Goal: Task Accomplishment & Management: Use online tool/utility

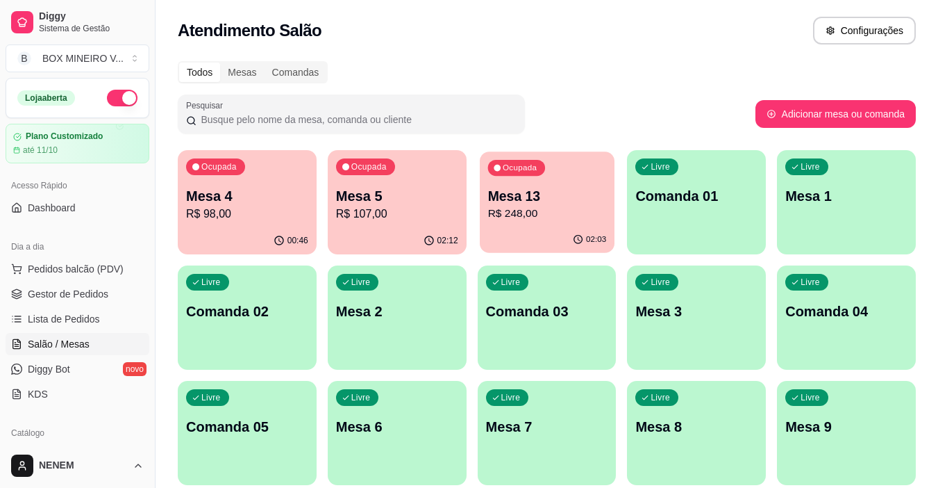
click at [514, 212] on p "R$ 248,00" at bounding box center [547, 214] width 119 height 16
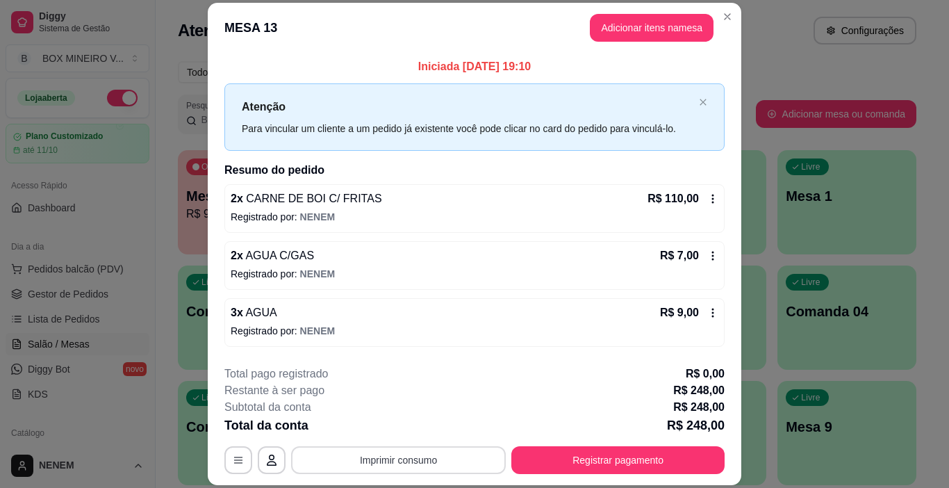
click at [460, 459] on button "Imprimir consumo" at bounding box center [398, 460] width 215 height 28
click at [395, 435] on button "IMPRESSORA" at bounding box center [397, 428] width 101 height 22
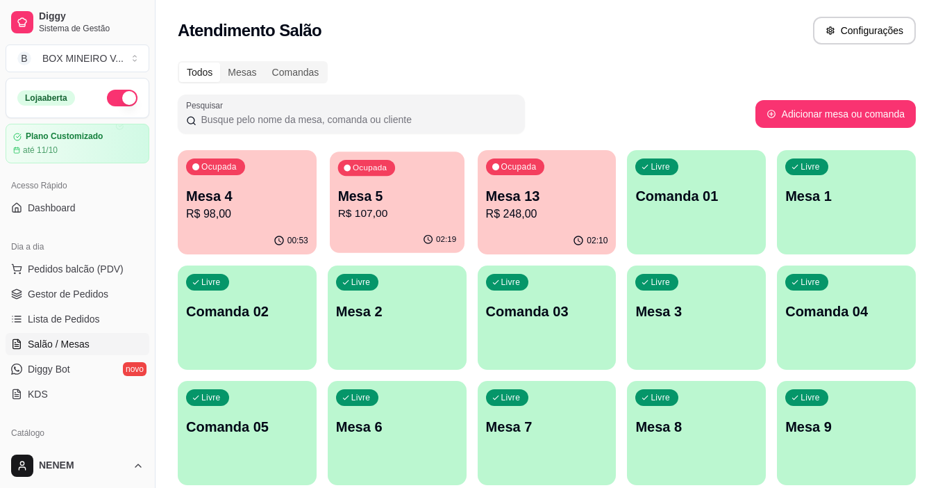
click at [373, 201] on p "Mesa 5" at bounding box center [397, 196] width 119 height 19
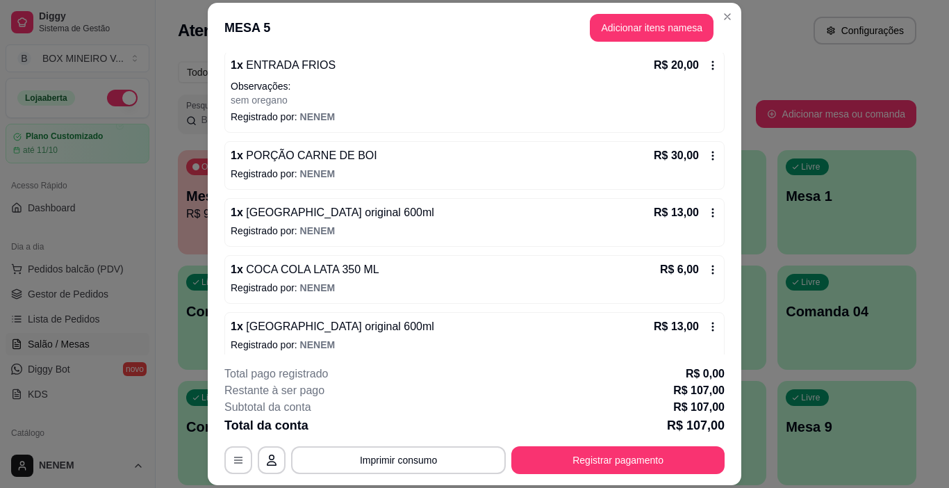
scroll to position [315, 0]
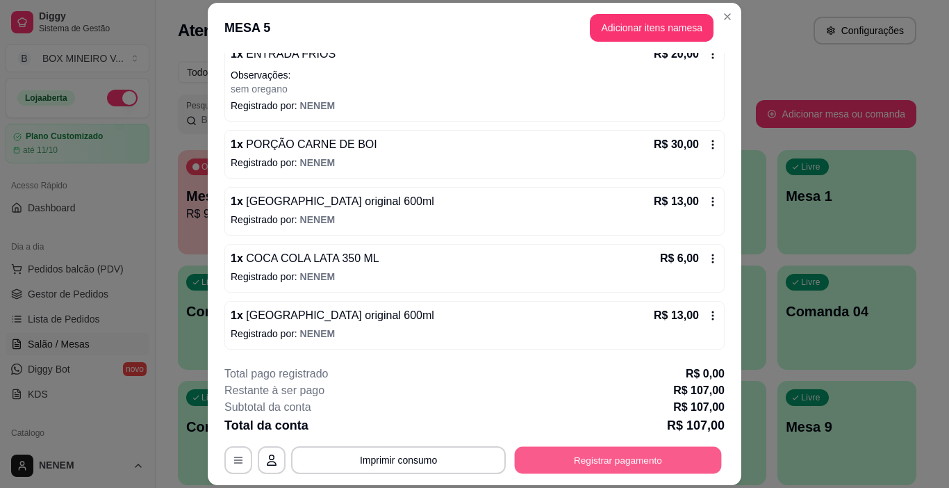
click at [597, 458] on button "Registrar pagamento" at bounding box center [618, 460] width 207 height 27
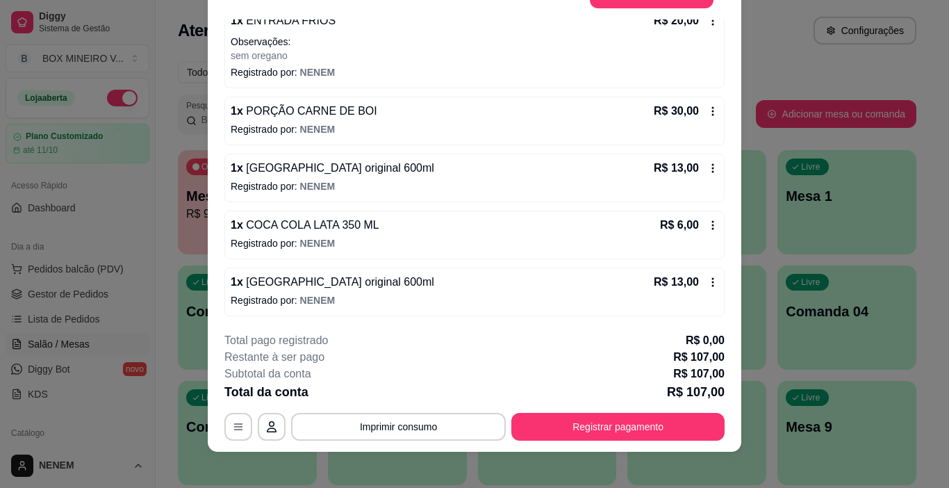
scroll to position [42, 0]
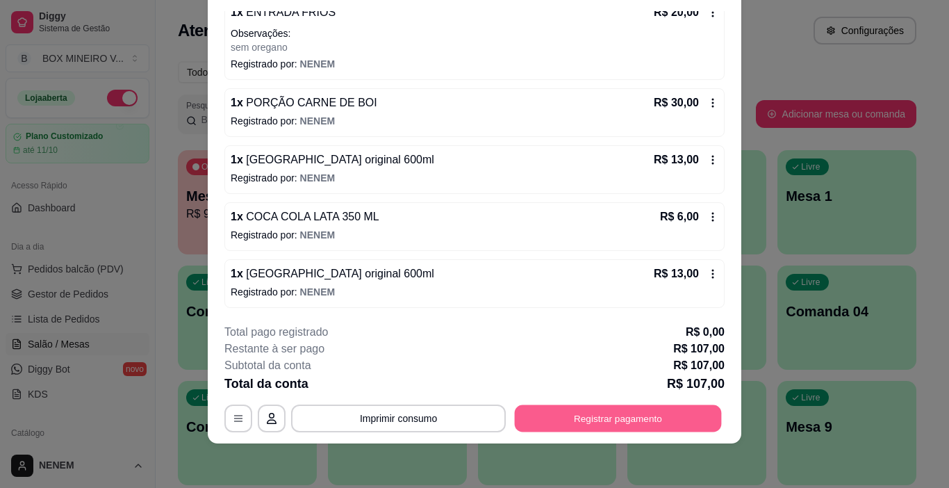
click at [585, 417] on button "Registrar pagamento" at bounding box center [618, 418] width 207 height 27
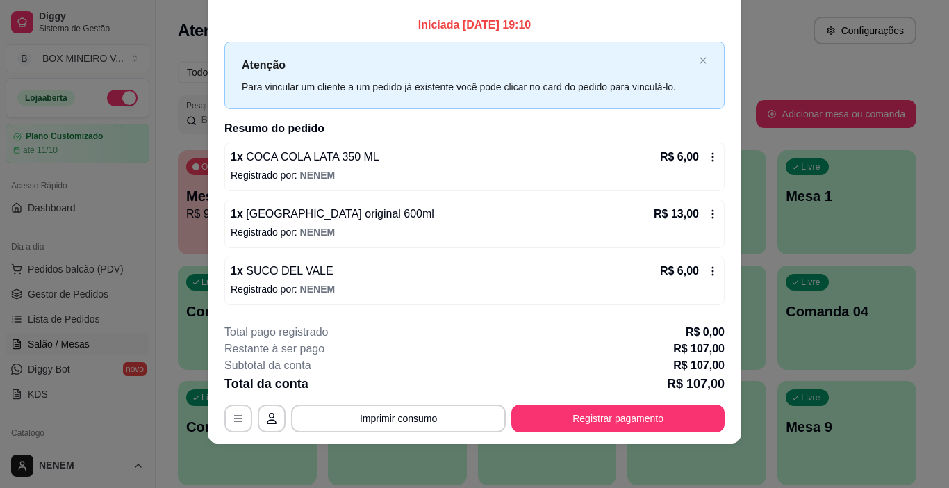
scroll to position [0, 0]
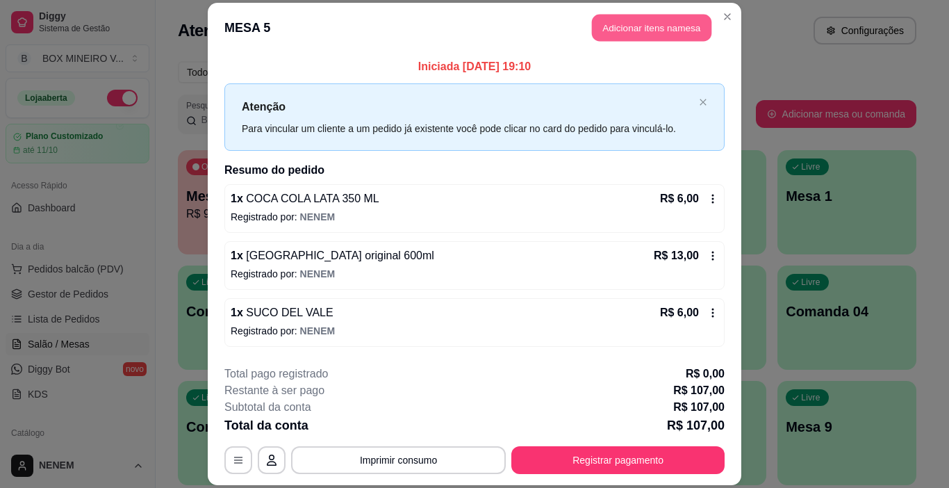
click at [630, 31] on button "Adicionar itens na mesa" at bounding box center [651, 27] width 119 height 27
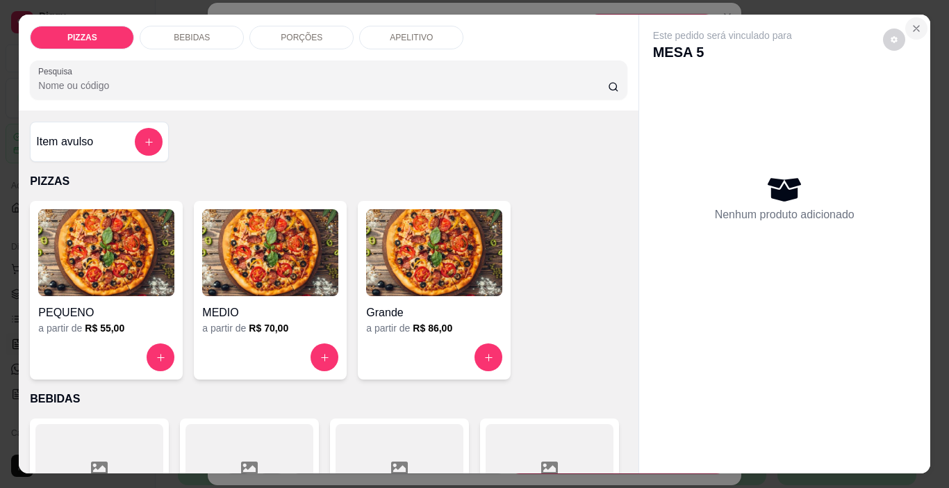
click at [912, 26] on icon "Close" at bounding box center [915, 28] width 11 height 11
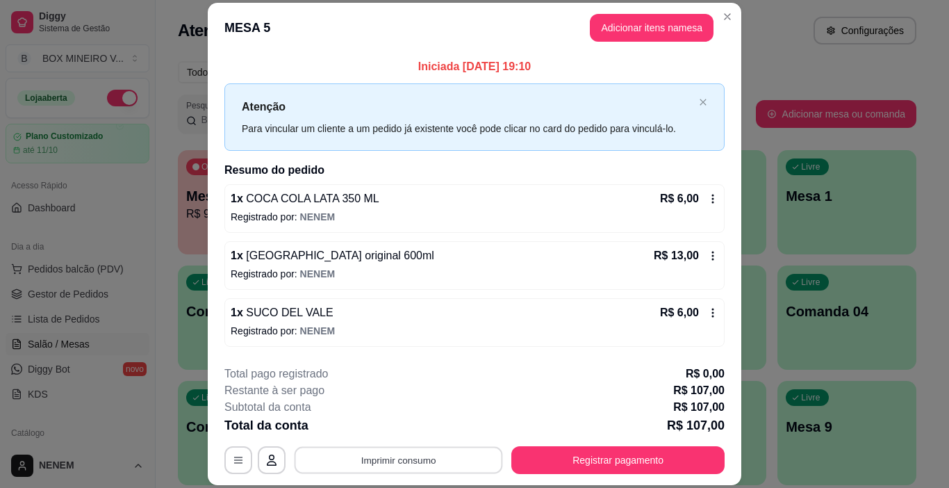
click at [385, 458] on button "Imprimir consumo" at bounding box center [398, 460] width 208 height 27
click at [388, 430] on button "IMPRESSORA" at bounding box center [397, 428] width 97 height 22
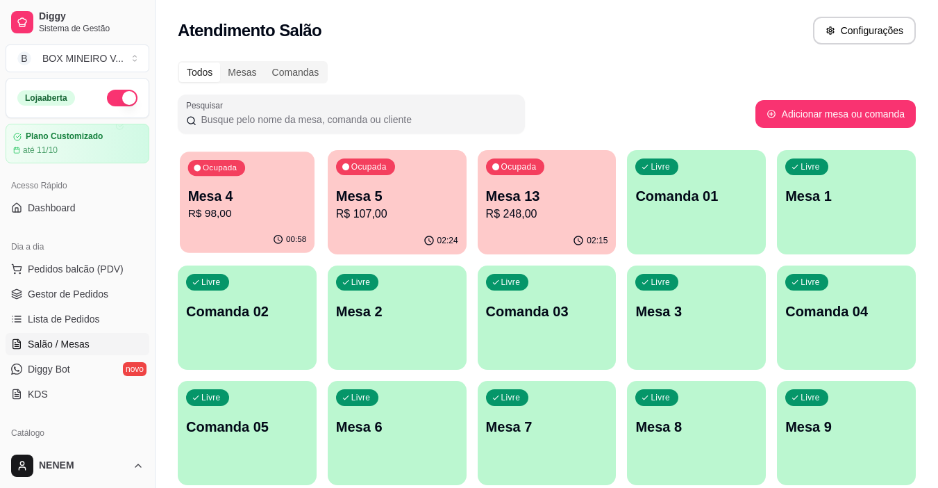
click at [210, 185] on div "Ocupada Mesa 4 R$ 98,00" at bounding box center [247, 188] width 135 height 75
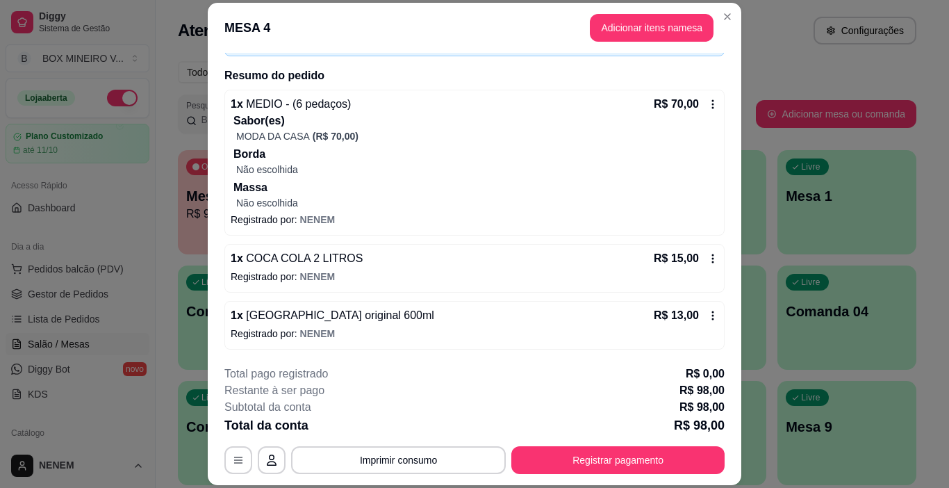
scroll to position [42, 0]
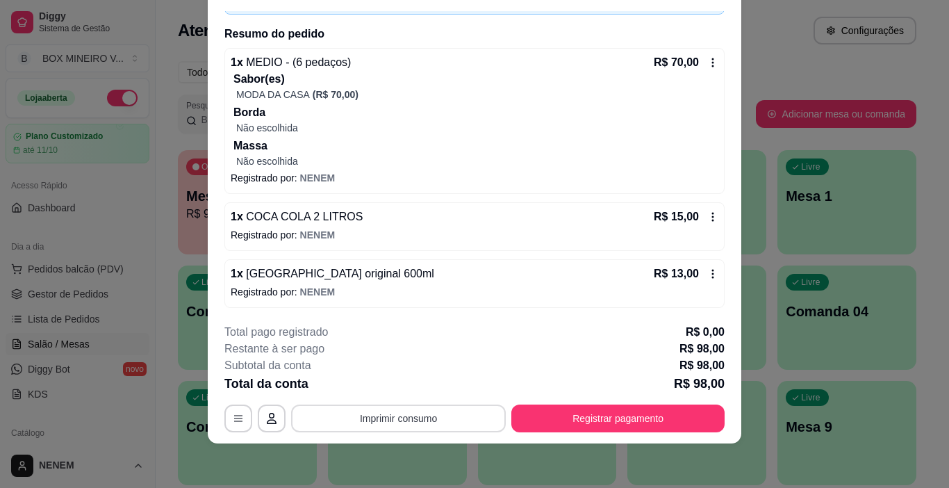
click at [362, 417] on button "Imprimir consumo" at bounding box center [398, 418] width 215 height 28
click at [374, 385] on button "IMPRESSORA" at bounding box center [397, 386] width 101 height 22
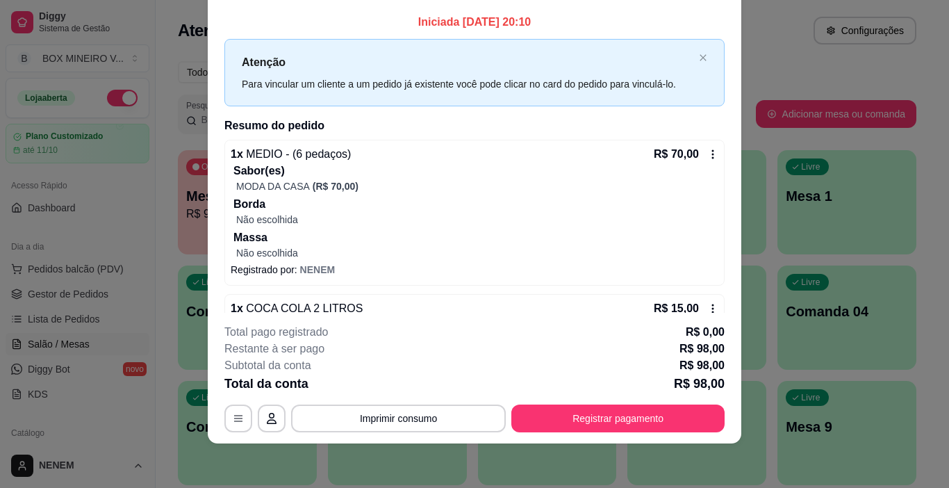
scroll to position [0, 0]
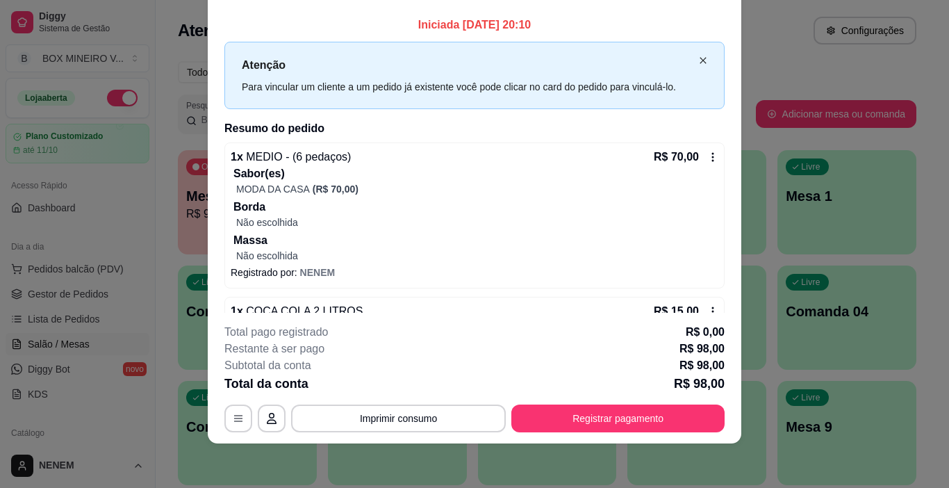
click at [699, 59] on icon "close" at bounding box center [703, 60] width 8 height 8
